Goal: Task Accomplishment & Management: Manage account settings

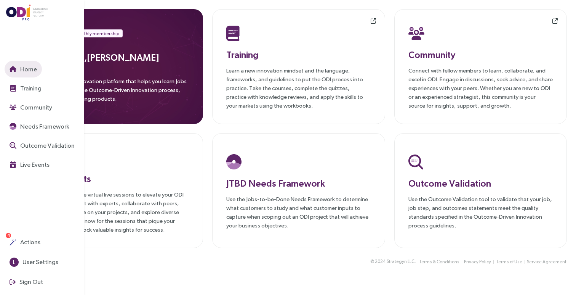
click at [22, 191] on div "Home Training Community Needs Framework Outcome Validation Live Events Actions …" at bounding box center [44, 147] width 79 height 295
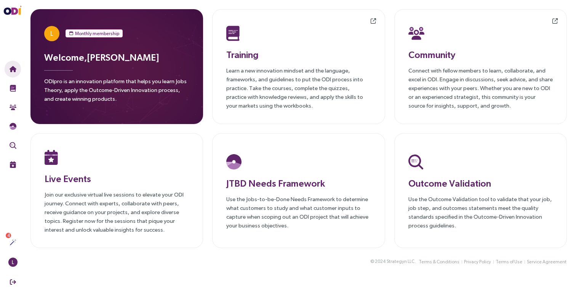
click at [387, 251] on div "L Monthly membership Welcome, [PERSON_NAME] ODIpro is an innovation platform th…" at bounding box center [298, 128] width 555 height 257
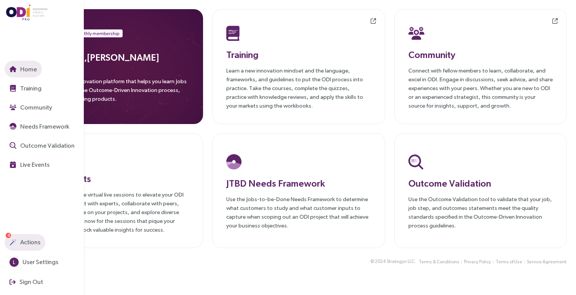
click at [29, 240] on span "Actions" at bounding box center [30, 242] width 22 height 10
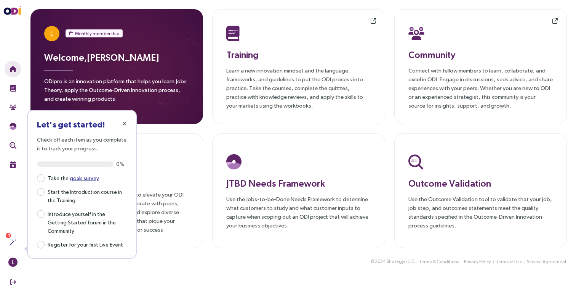
click at [124, 123] on icon "button" at bounding box center [124, 123] width 4 height 5
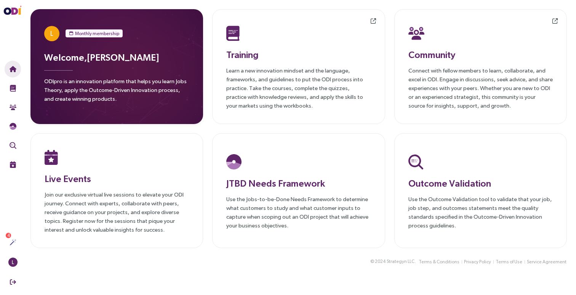
click at [110, 72] on div "Welcome, [PERSON_NAME] ODIpro is an innovation platform that helps you learn Jo…" at bounding box center [116, 78] width 145 height 57
click at [95, 56] on h3 "Welcome, [PERSON_NAME]" at bounding box center [116, 57] width 145 height 14
click at [55, 34] on span "L" at bounding box center [51, 33] width 15 height 15
click at [51, 33] on span "L" at bounding box center [51, 33] width 3 height 15
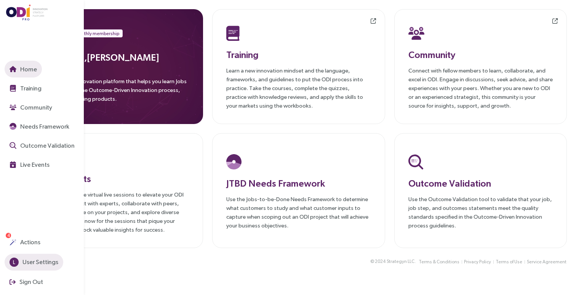
click at [32, 261] on span "User Settings" at bounding box center [39, 262] width 37 height 10
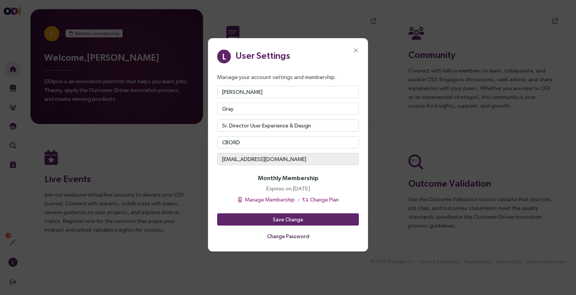
click at [284, 235] on span "Change Password" at bounding box center [288, 236] width 42 height 8
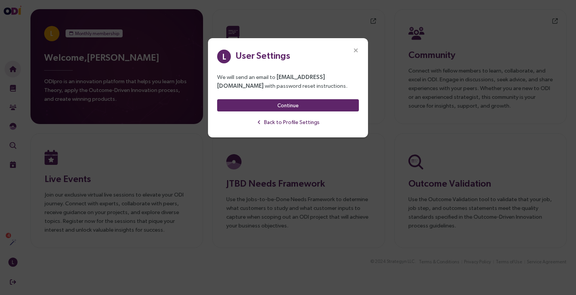
click at [357, 50] on icon "Close" at bounding box center [356, 50] width 7 height 7
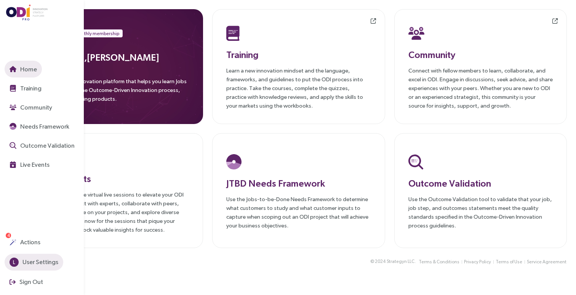
click at [19, 262] on button "L User Settings" at bounding box center [34, 261] width 59 height 17
